Goal: Task Accomplishment & Management: Use online tool/utility

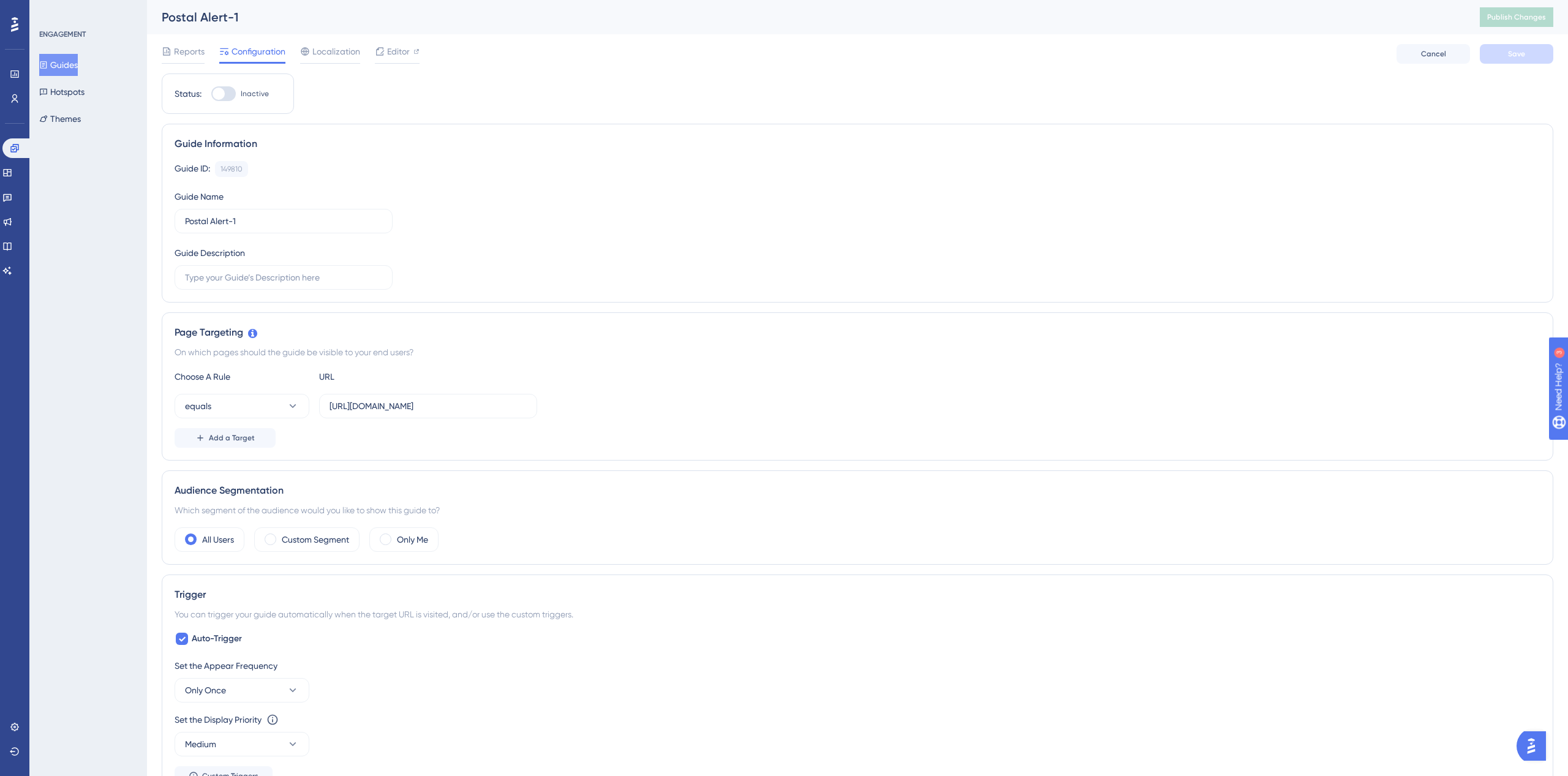
click at [526, 92] on div "Status: Inactive Guide Information Guide ID: 149810 Copy Guide Name Postal Aler…" at bounding box center [858, 667] width 1392 height 1187
click at [409, 51] on div "Editor" at bounding box center [397, 51] width 45 height 15
click at [48, 67] on icon at bounding box center [43, 65] width 9 height 9
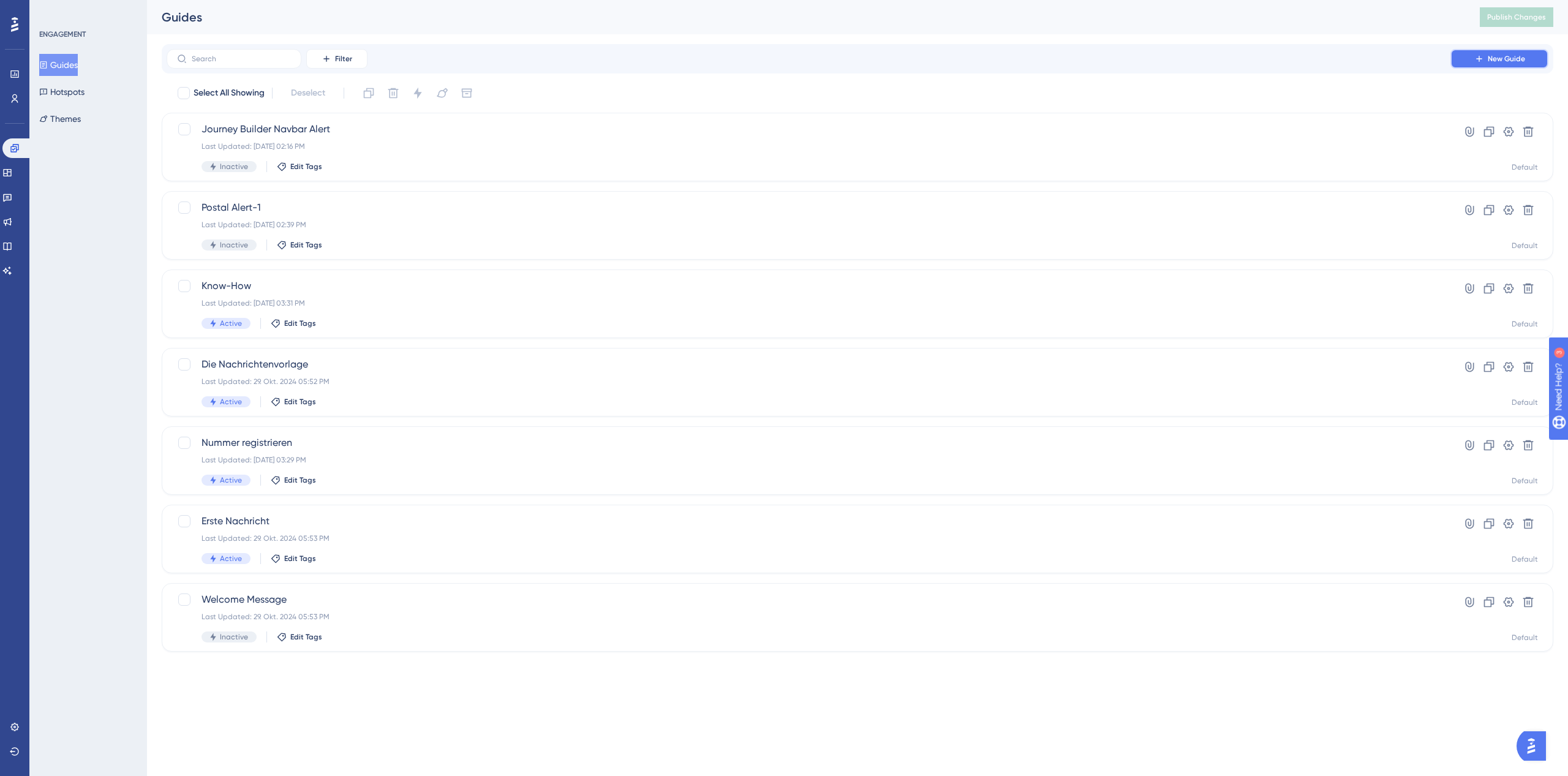
click at [1484, 53] on button "New Guide" at bounding box center [1499, 59] width 98 height 20
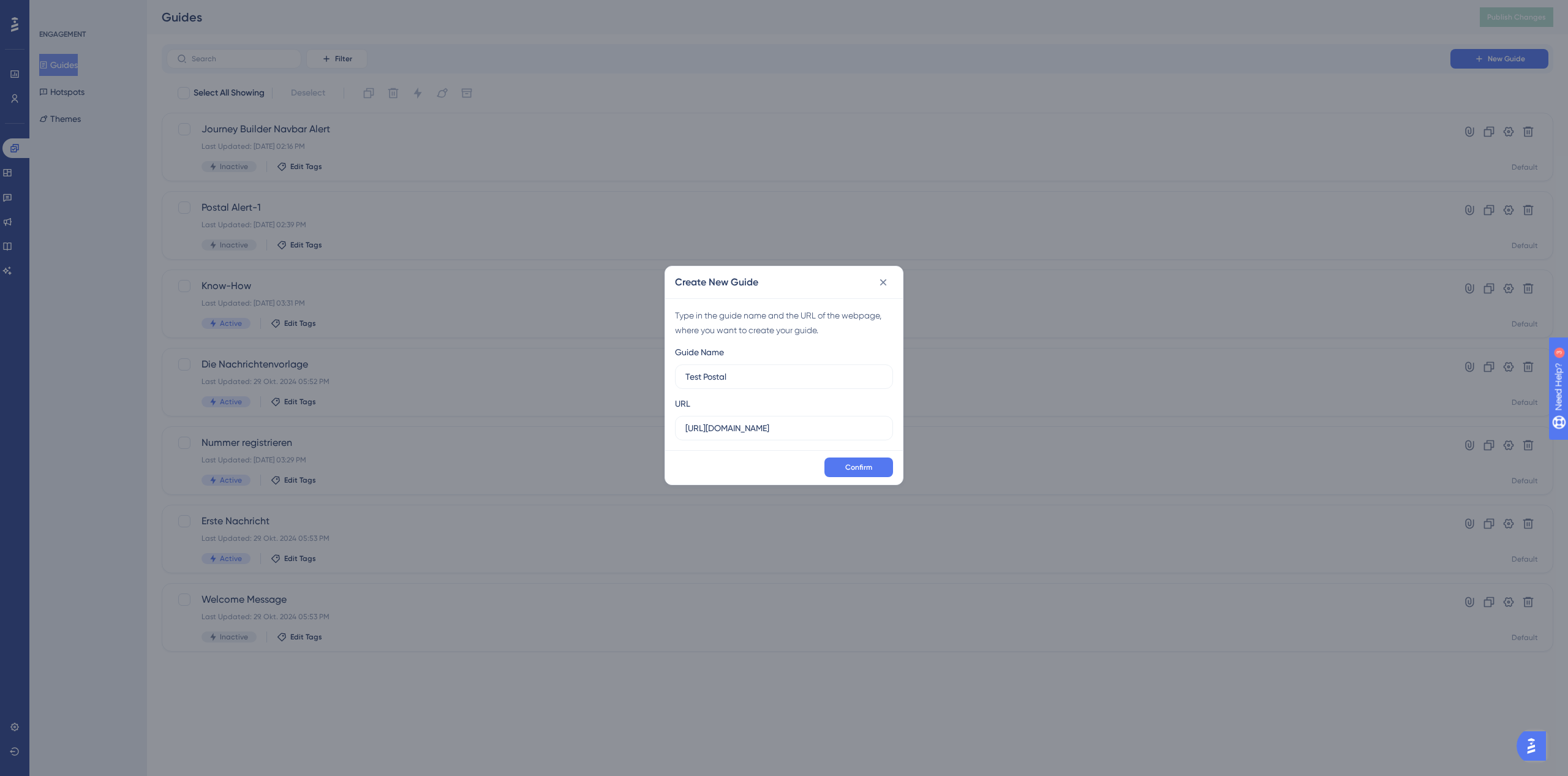
type input "Test Postal"
click at [883, 278] on icon at bounding box center [882, 282] width 12 height 12
